Goal: Task Accomplishment & Management: Manage account settings

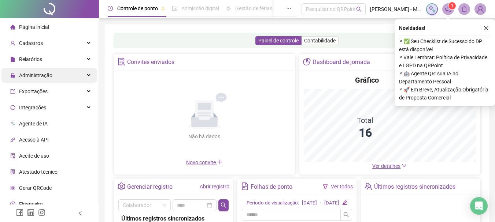
click at [50, 79] on span "Administração" at bounding box center [31, 75] width 42 height 15
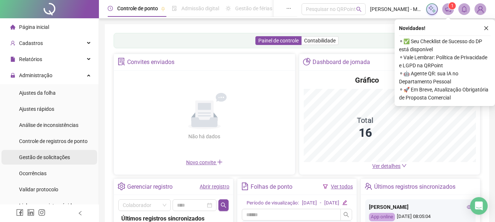
click at [63, 156] on span "Gestão de solicitações" at bounding box center [44, 158] width 51 height 6
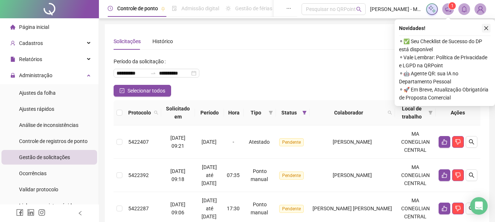
click at [485, 27] on icon "close" at bounding box center [485, 28] width 5 height 5
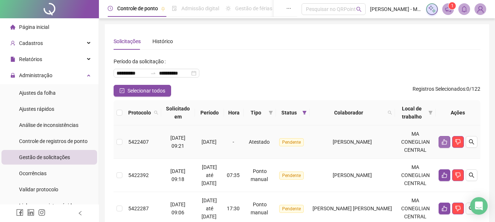
click at [441, 141] on icon "like" at bounding box center [444, 142] width 6 height 6
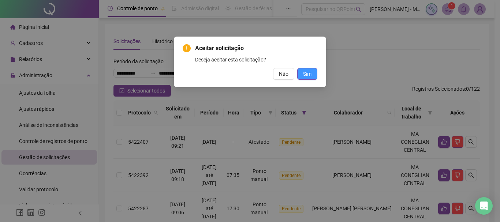
click at [311, 73] on span "Sim" at bounding box center [307, 74] width 8 height 8
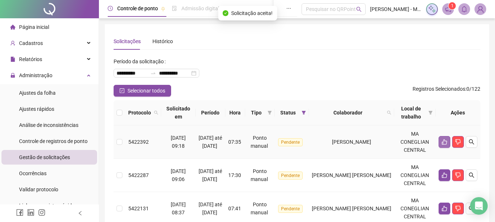
click at [441, 144] on icon "like" at bounding box center [444, 142] width 6 height 6
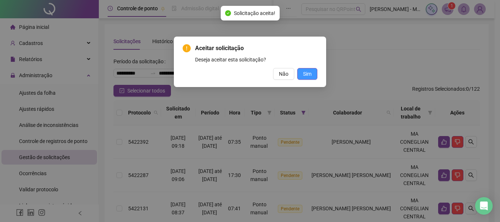
drag, startPoint x: 314, startPoint y: 74, endPoint x: 403, endPoint y: 166, distance: 127.9
click at [314, 75] on button "Sim" at bounding box center [307, 74] width 20 height 12
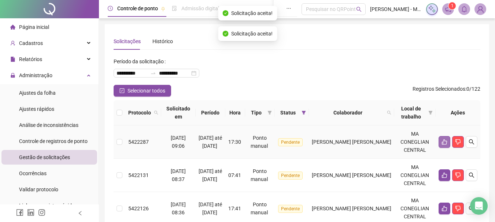
click at [446, 140] on icon "like" at bounding box center [444, 142] width 6 height 6
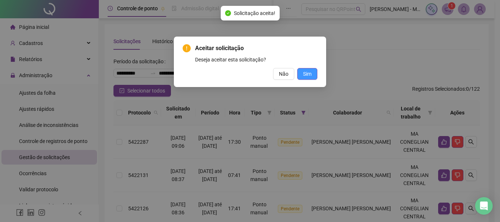
click at [306, 71] on span "Sim" at bounding box center [307, 74] width 8 height 8
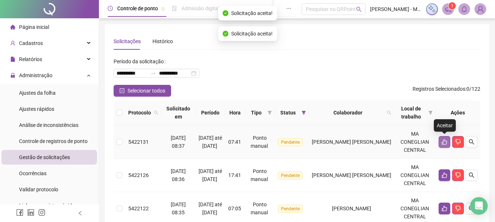
click at [441, 143] on button "button" at bounding box center [444, 142] width 12 height 12
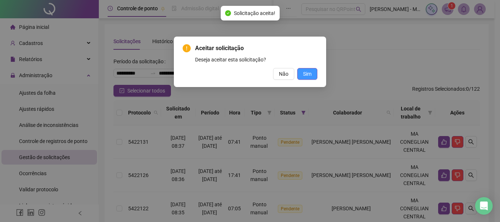
click at [306, 71] on span "Sim" at bounding box center [307, 74] width 8 height 8
click at [314, 74] on button "Sim" at bounding box center [307, 74] width 20 height 12
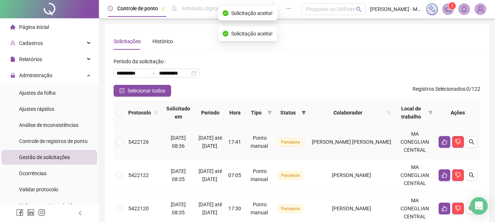
click at [445, 139] on icon "like" at bounding box center [444, 142] width 6 height 6
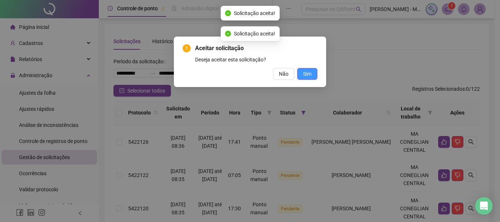
click at [310, 73] on span "Sim" at bounding box center [307, 74] width 8 height 8
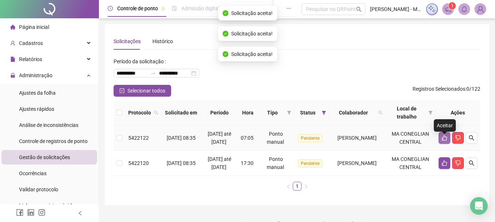
click at [441, 141] on icon "like" at bounding box center [444, 138] width 6 height 6
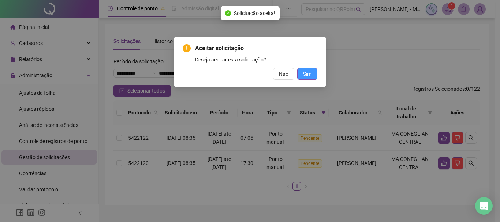
click at [311, 76] on span "Sim" at bounding box center [307, 74] width 8 height 8
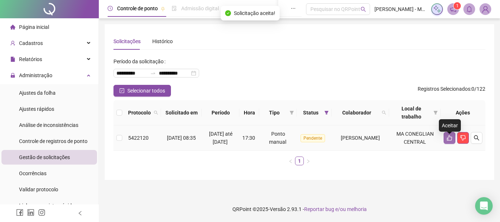
click at [445, 143] on button "button" at bounding box center [450, 138] width 12 height 12
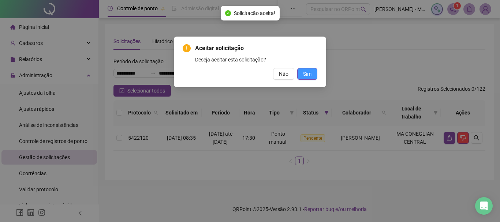
click at [310, 73] on span "Sim" at bounding box center [307, 74] width 8 height 8
